Goal: Task Accomplishment & Management: Use online tool/utility

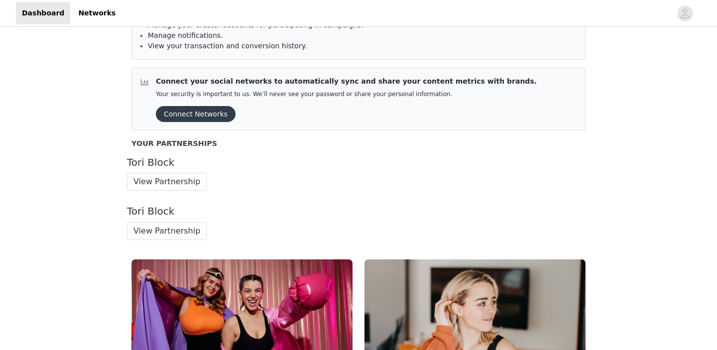
scroll to position [79, 0]
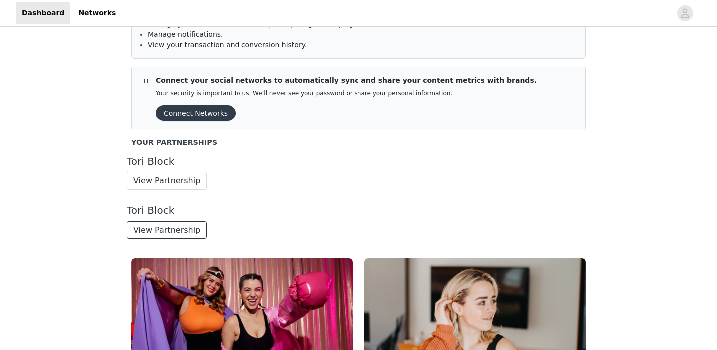
click at [167, 228] on button "View Partnership" at bounding box center [167, 230] width 80 height 18
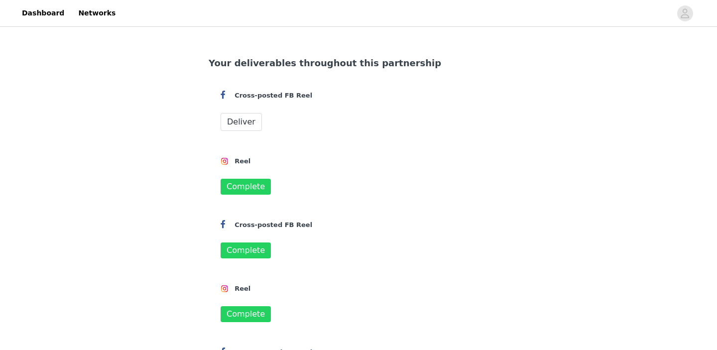
scroll to position [413, 0]
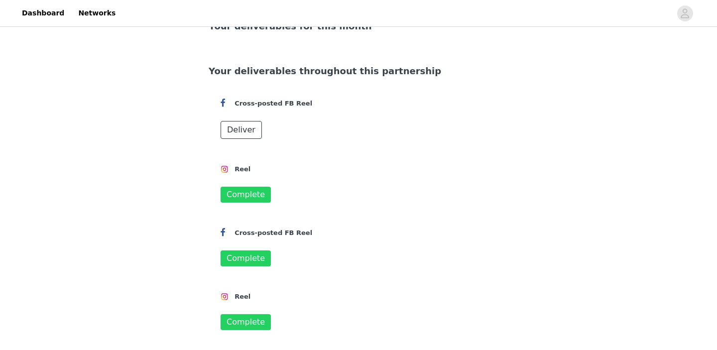
click at [237, 131] on span "Deliver" at bounding box center [241, 130] width 28 height 12
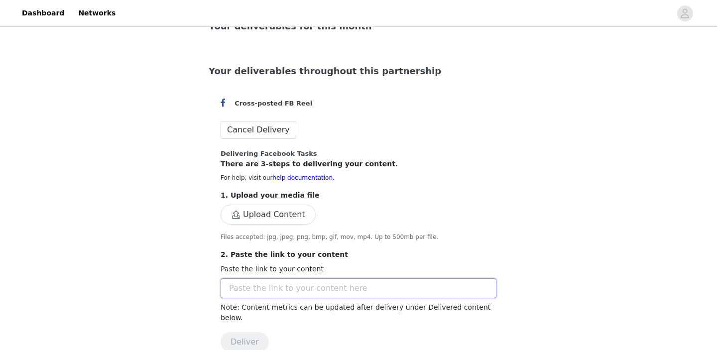
click at [266, 286] on input "text" at bounding box center [358, 288] width 276 height 20
paste input "[URL][DOMAIN_NAME]"
type input "[URL][DOMAIN_NAME]"
click at [277, 210] on button "Upload Content" at bounding box center [267, 215] width 95 height 20
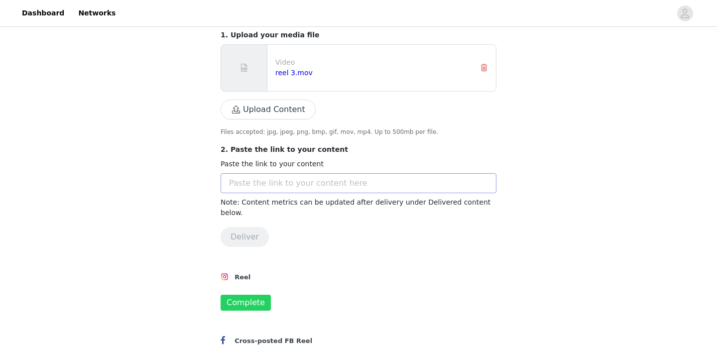
scroll to position [577, 0]
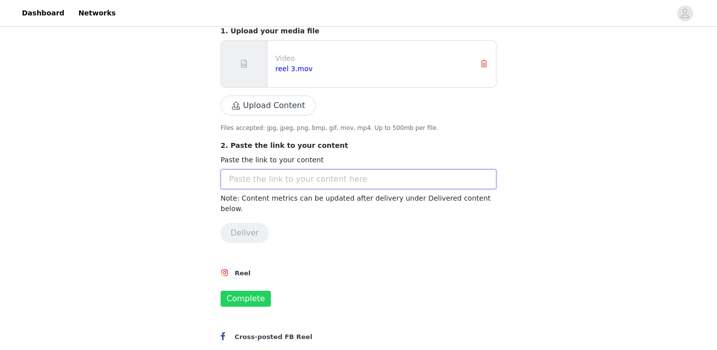
click at [330, 182] on input "text" at bounding box center [358, 179] width 276 height 20
paste input "[URL][DOMAIN_NAME]"
type input "[URL][DOMAIN_NAME]"
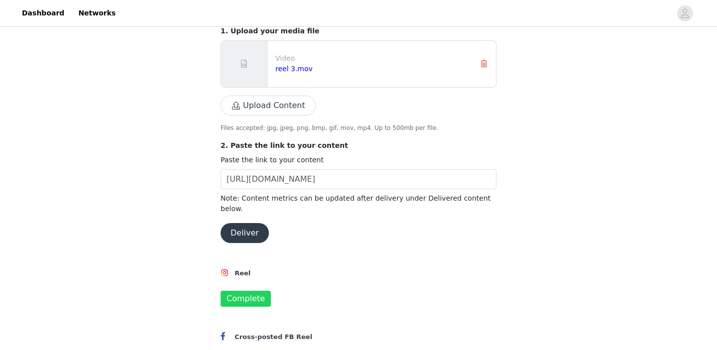
click at [252, 228] on button "Deliver" at bounding box center [244, 233] width 48 height 20
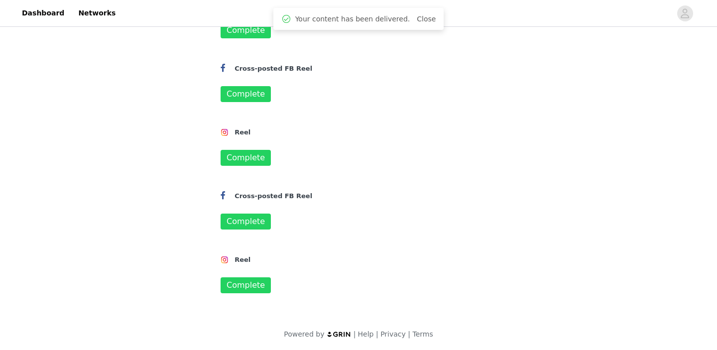
scroll to position [512, 0]
